Goal: Task Accomplishment & Management: Manage account settings

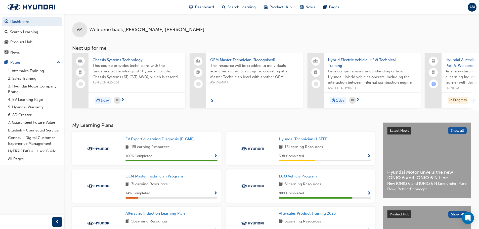
click at [472, 7] on span "AM" at bounding box center [472, 7] width 6 height 6
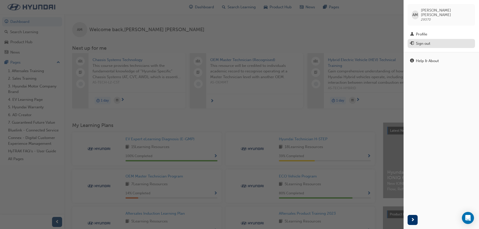
click at [432, 40] on div "Sign out" at bounding box center [441, 43] width 62 height 6
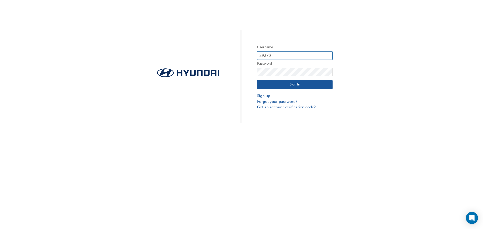
click at [276, 56] on input "29370" at bounding box center [294, 55] width 75 height 9
type input "11680"
click at [288, 83] on button "Sign In" at bounding box center [294, 85] width 75 height 10
